Goal: Find specific page/section: Find specific page/section

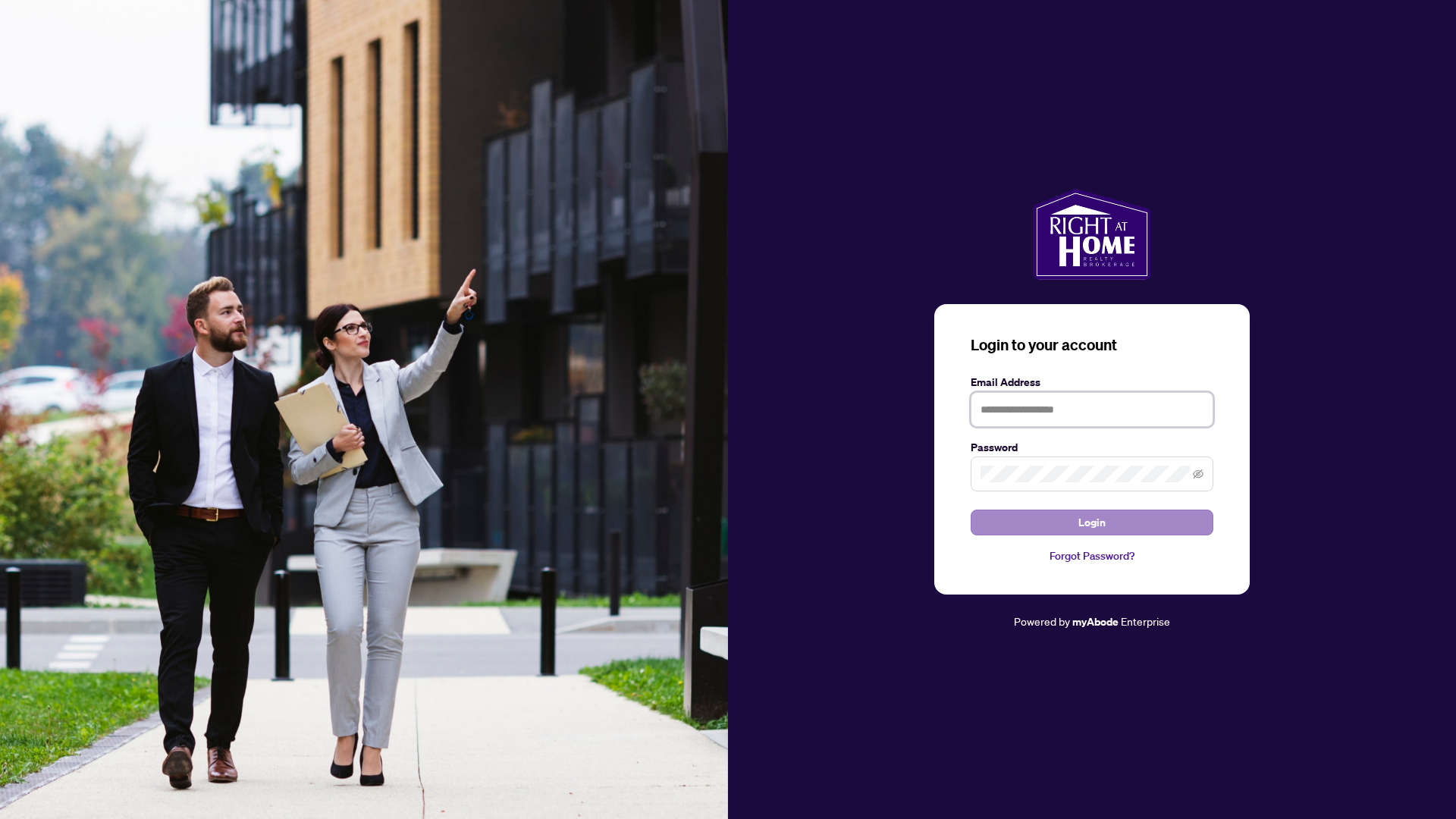
type input "**********"
click at [1082, 517] on span "Login" at bounding box center [1092, 522] width 28 height 24
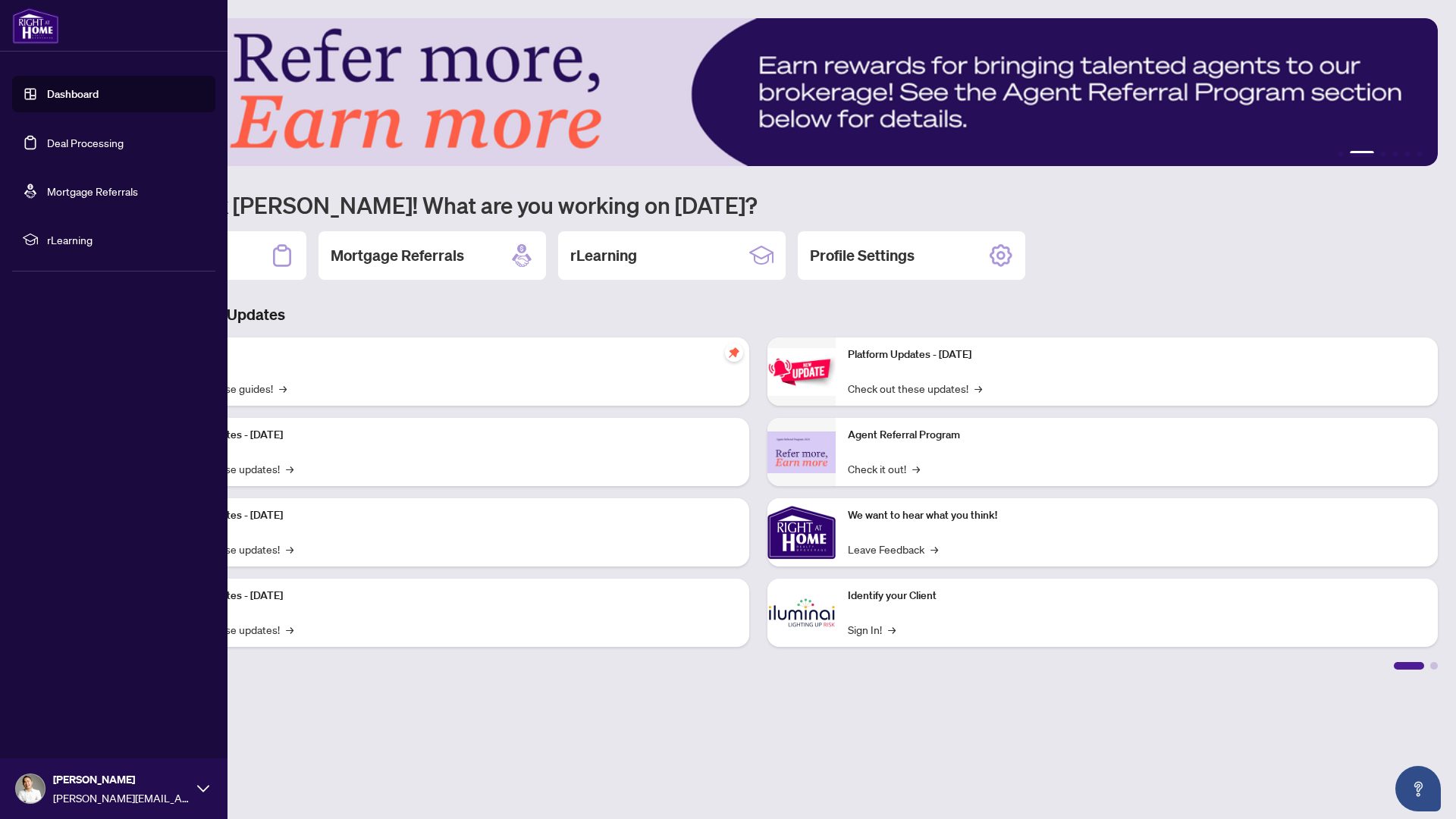
click at [93, 140] on link "Deal Processing" at bounding box center [85, 143] width 76 height 13
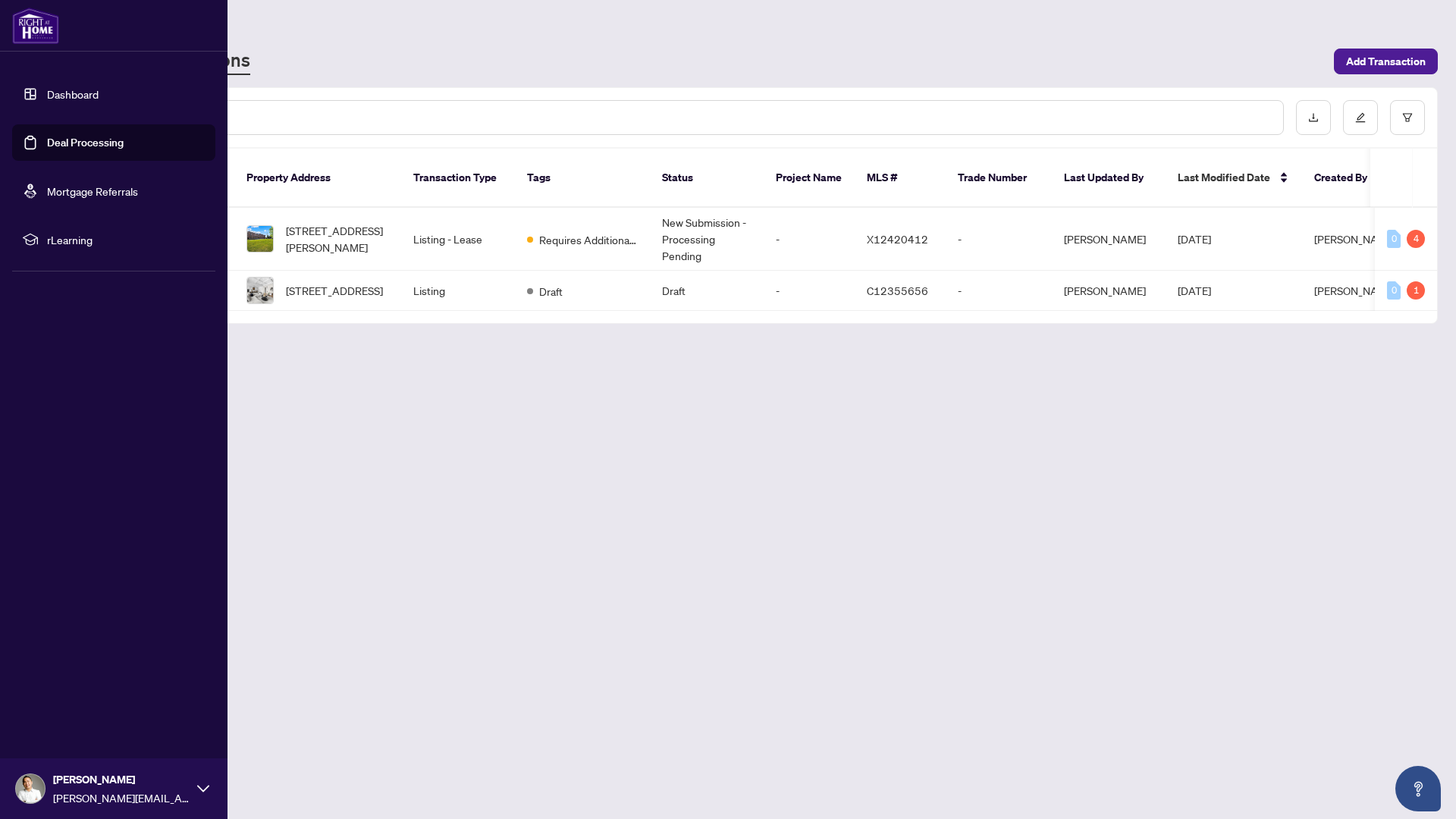
click at [128, 197] on link "Mortgage Referrals" at bounding box center [92, 191] width 91 height 13
